Goal: Task Accomplishment & Management: Manage account settings

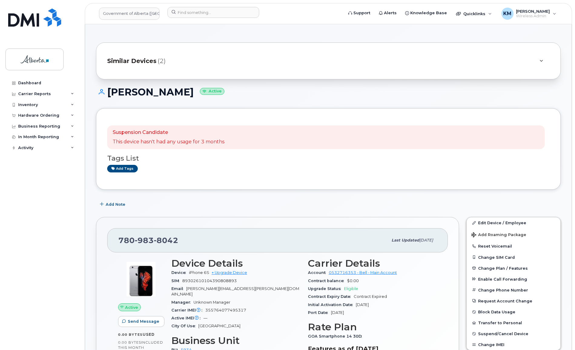
scroll to position [440, 0]
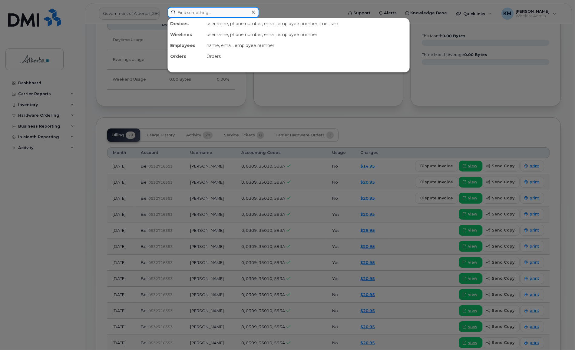
click at [194, 14] on input at bounding box center [213, 12] width 92 height 11
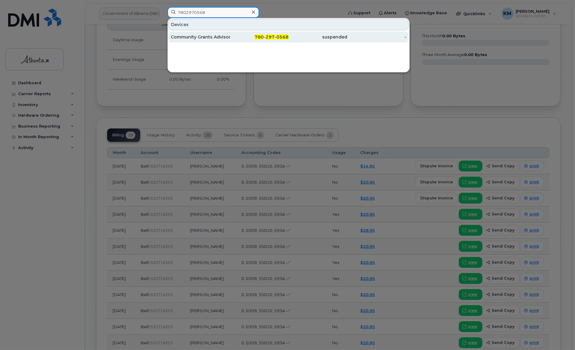
type input "7802970568"
click at [196, 34] on div "Community Grants Advisor Vacant" at bounding box center [200, 37] width 59 height 6
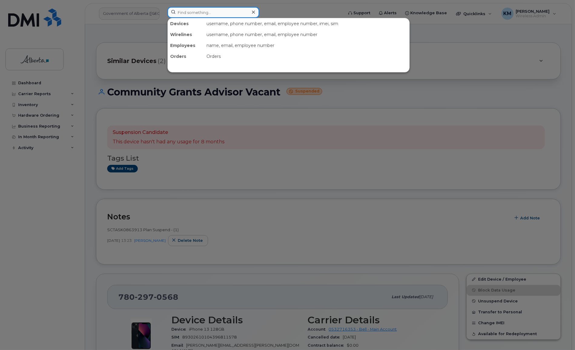
click at [203, 13] on input at bounding box center [213, 12] width 92 height 11
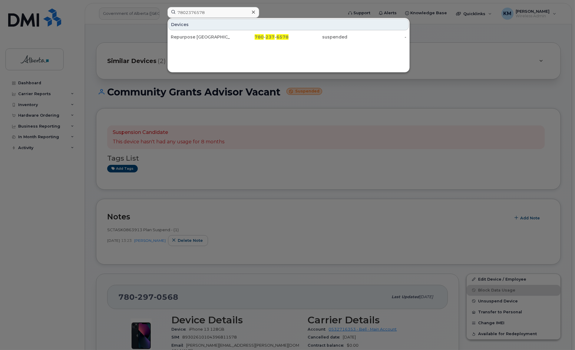
click at [182, 173] on div at bounding box center [287, 175] width 575 height 350
drag, startPoint x: 210, startPoint y: 12, endPoint x: 165, endPoint y: 12, distance: 44.5
click at [165, 12] on div "7802376578 Devices Repurpose Edmonton 780 - 237 - 6578 suspended -" at bounding box center [253, 13] width 181 height 13
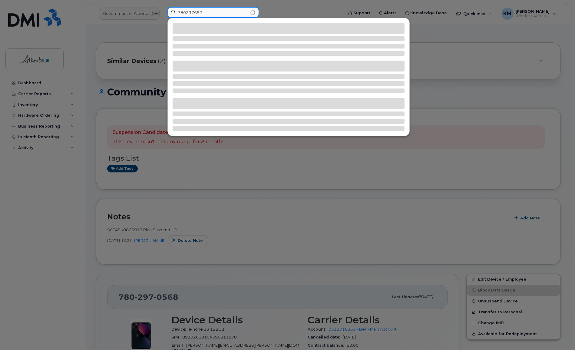
type input "7802376578"
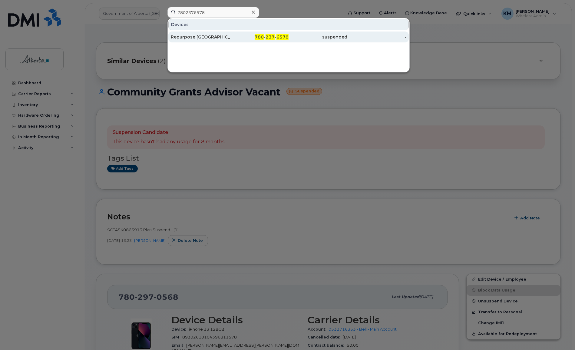
click at [190, 36] on div "Repurpose [GEOGRAPHIC_DATA]" at bounding box center [200, 37] width 59 height 6
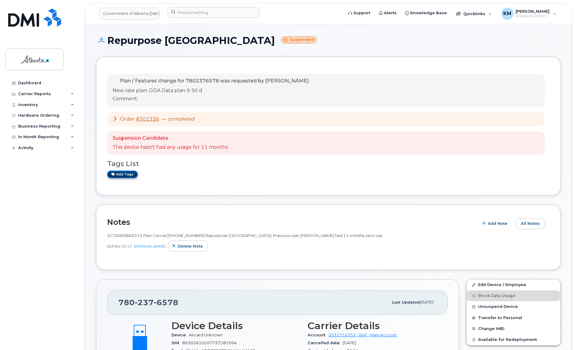
click at [129, 174] on link "Add tags" at bounding box center [122, 174] width 31 height 8
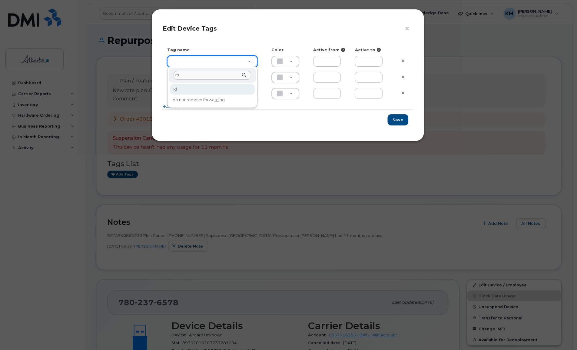
type input "r"
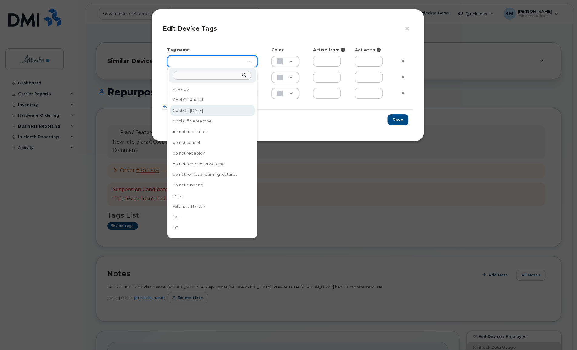
type input "Cool Off [DATE]"
type input "D6CDC1"
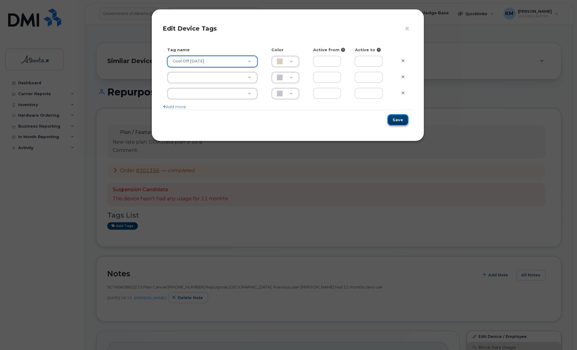
click at [403, 119] on button "Save" at bounding box center [397, 119] width 21 height 11
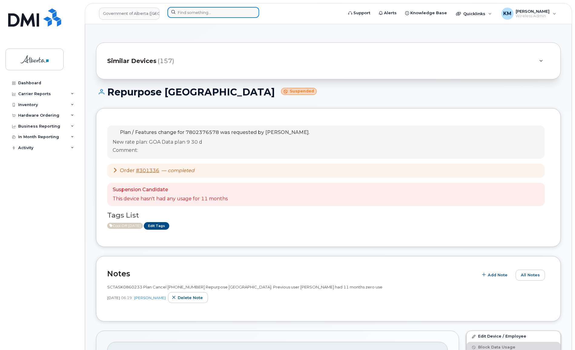
click at [216, 12] on input at bounding box center [213, 12] width 92 height 11
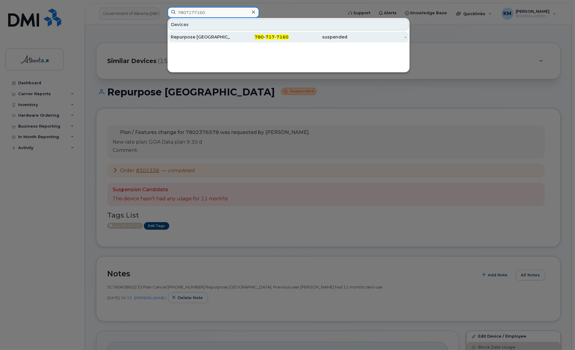
type input "7807177160"
click at [215, 38] on div "Repurpose [GEOGRAPHIC_DATA]" at bounding box center [200, 37] width 59 height 6
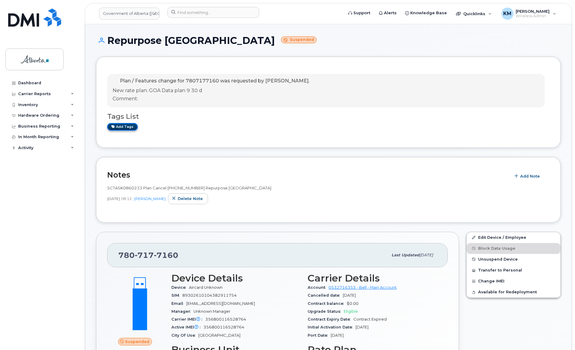
click at [126, 125] on link "Add tags" at bounding box center [122, 127] width 31 height 8
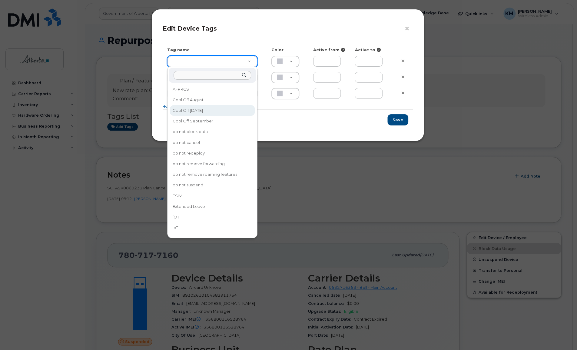
type input "Cool Off [DATE]"
type input "D6CDC1"
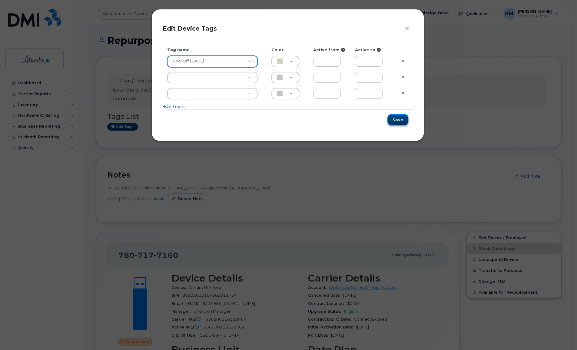
click at [404, 121] on button "Save" at bounding box center [397, 119] width 21 height 11
